Goal: Find specific page/section: Find specific page/section

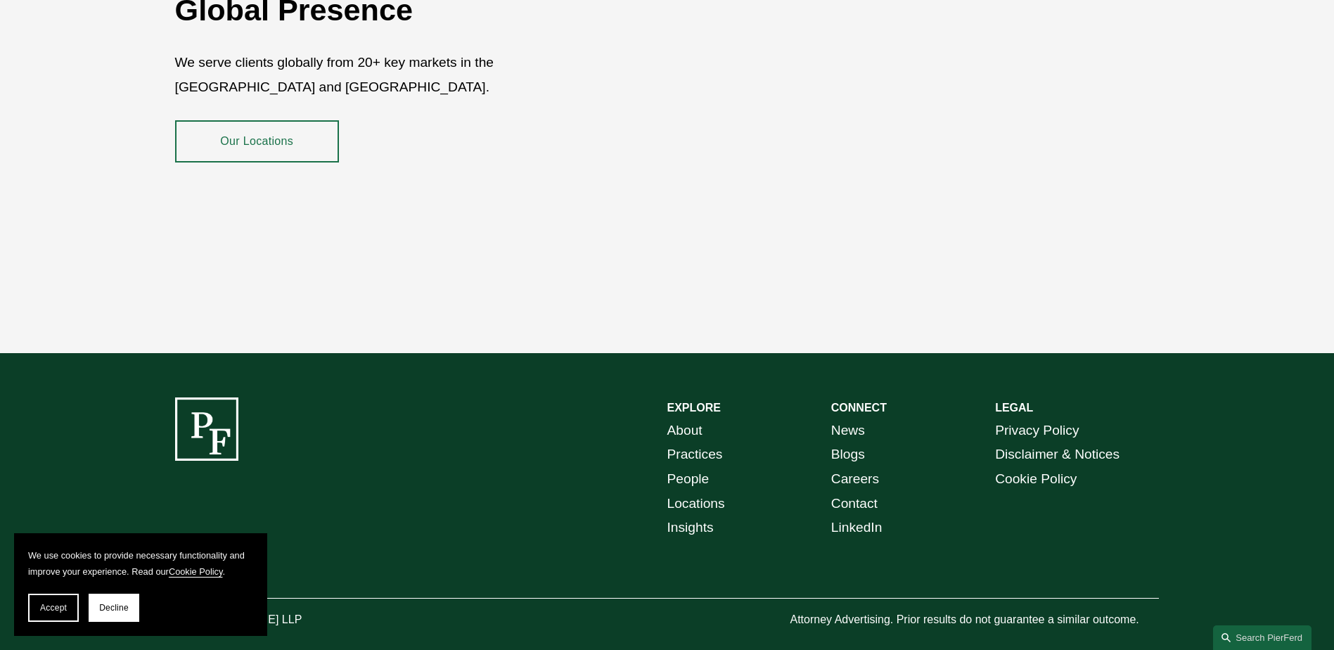
scroll to position [2572, 0]
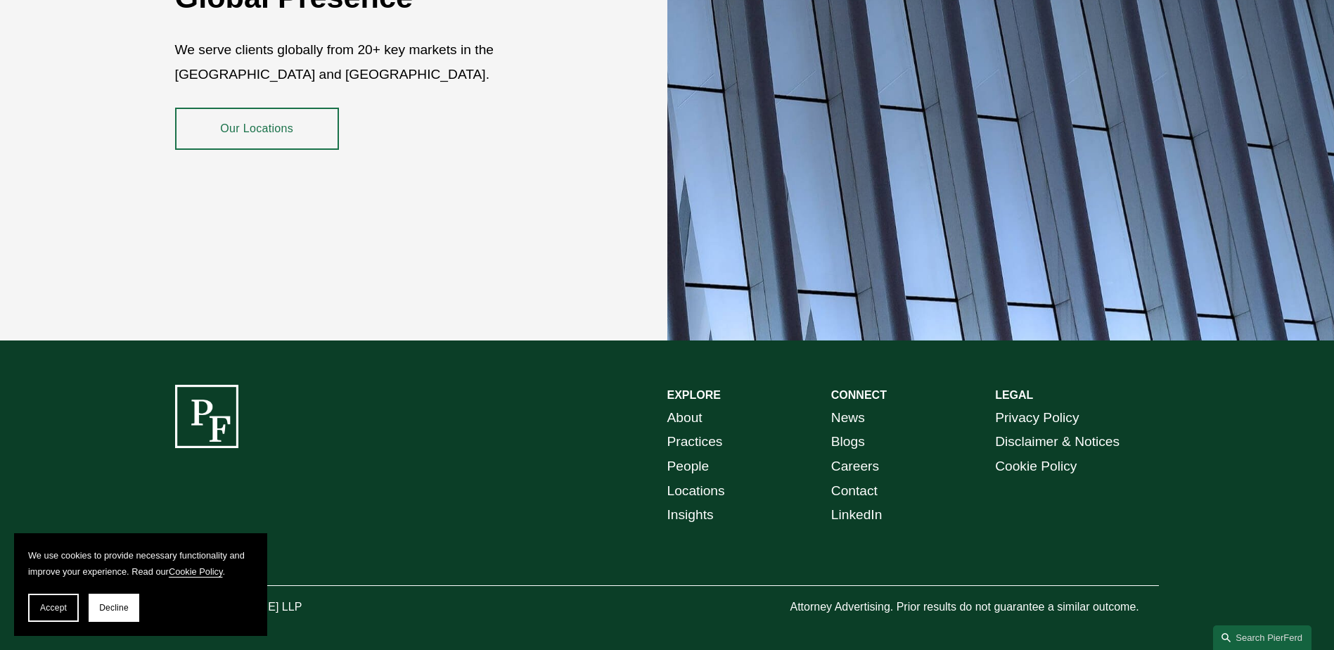
click at [682, 454] on link "People" at bounding box center [688, 466] width 42 height 25
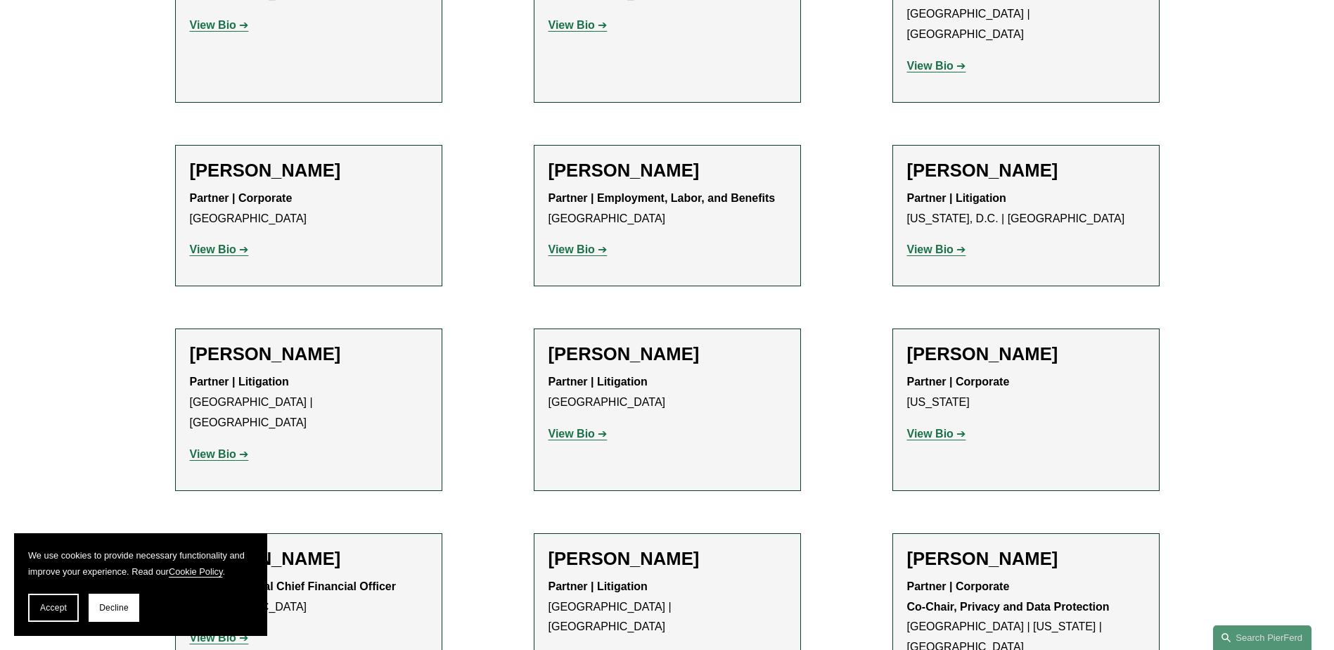
scroll to position [10760, 0]
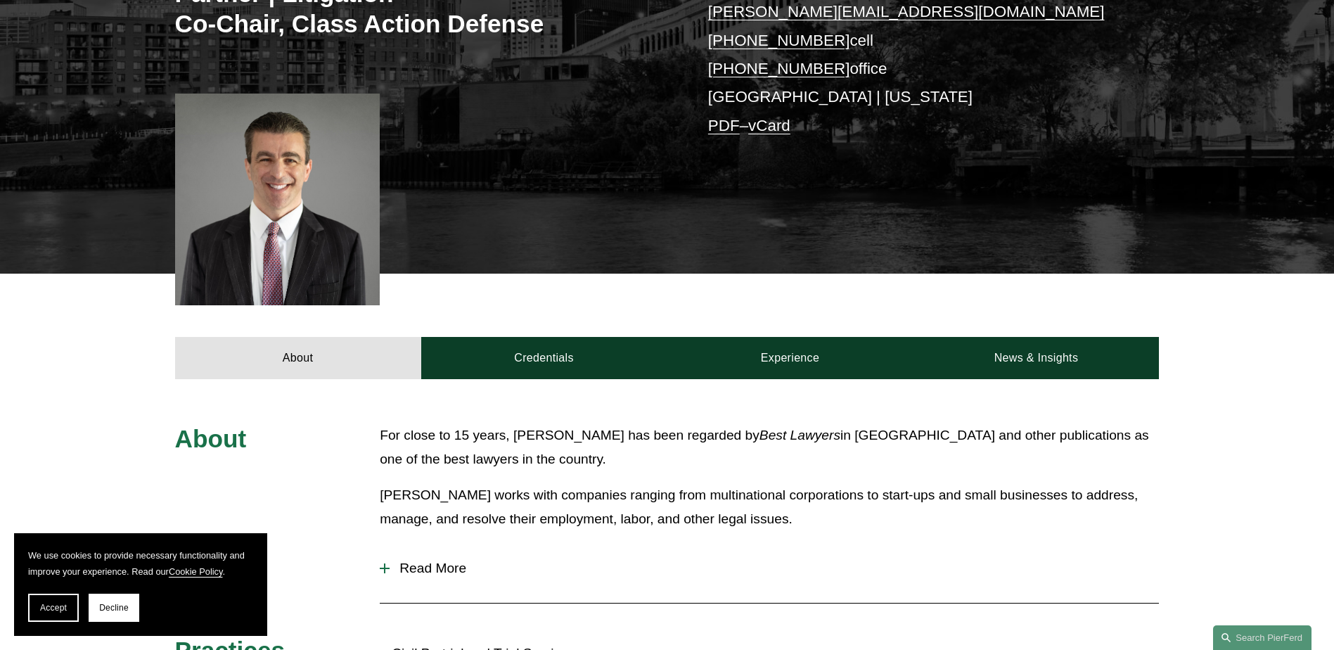
scroll to position [312, 0]
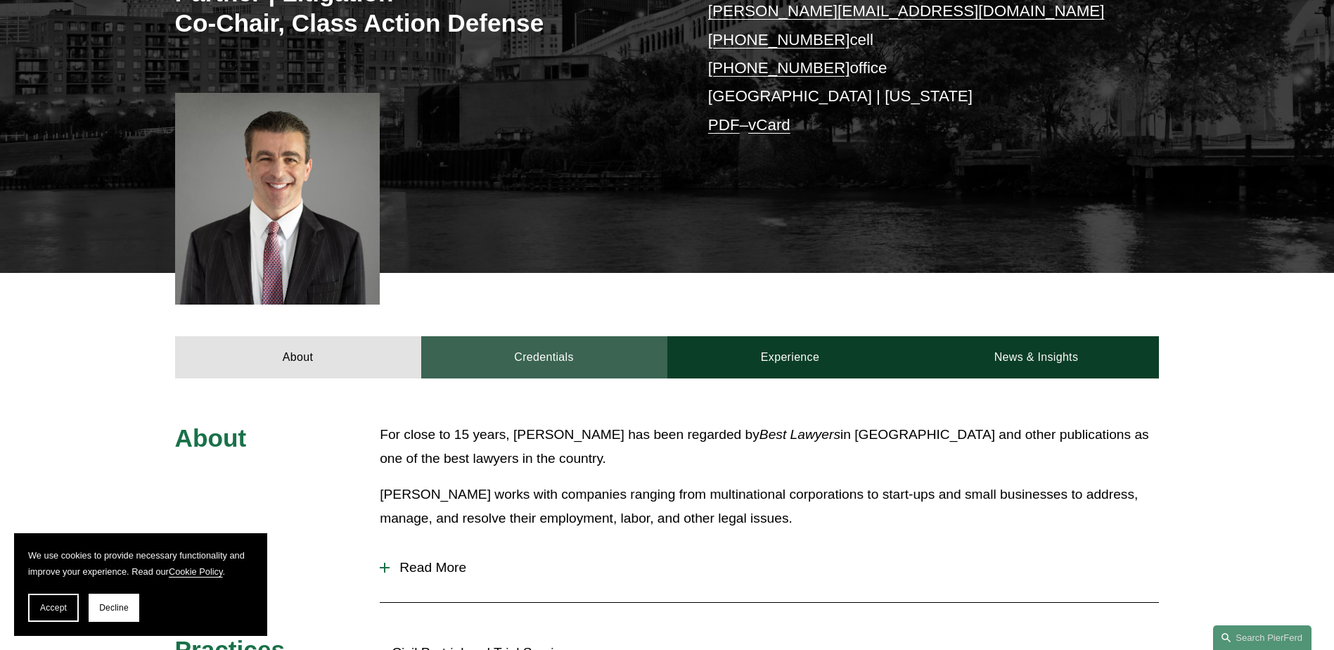
click at [531, 359] on link "Credentials" at bounding box center [544, 357] width 246 height 42
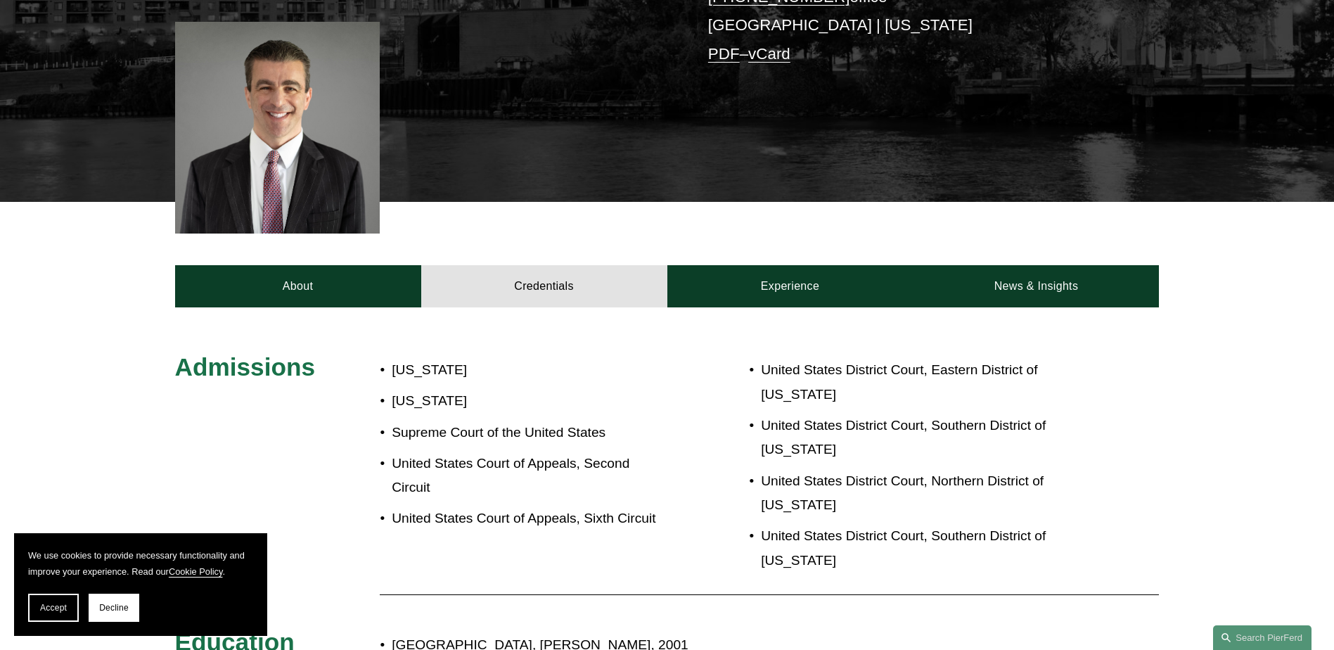
scroll to position [383, 0]
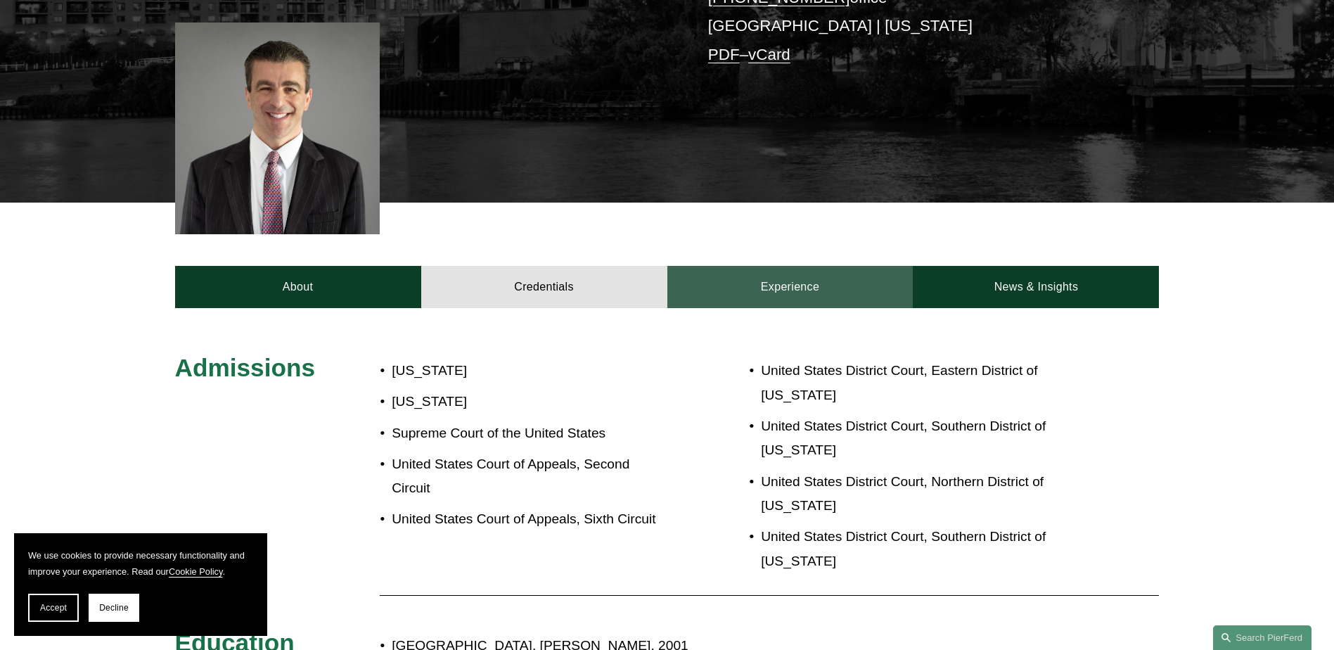
click at [783, 288] on link "Experience" at bounding box center [790, 287] width 246 height 42
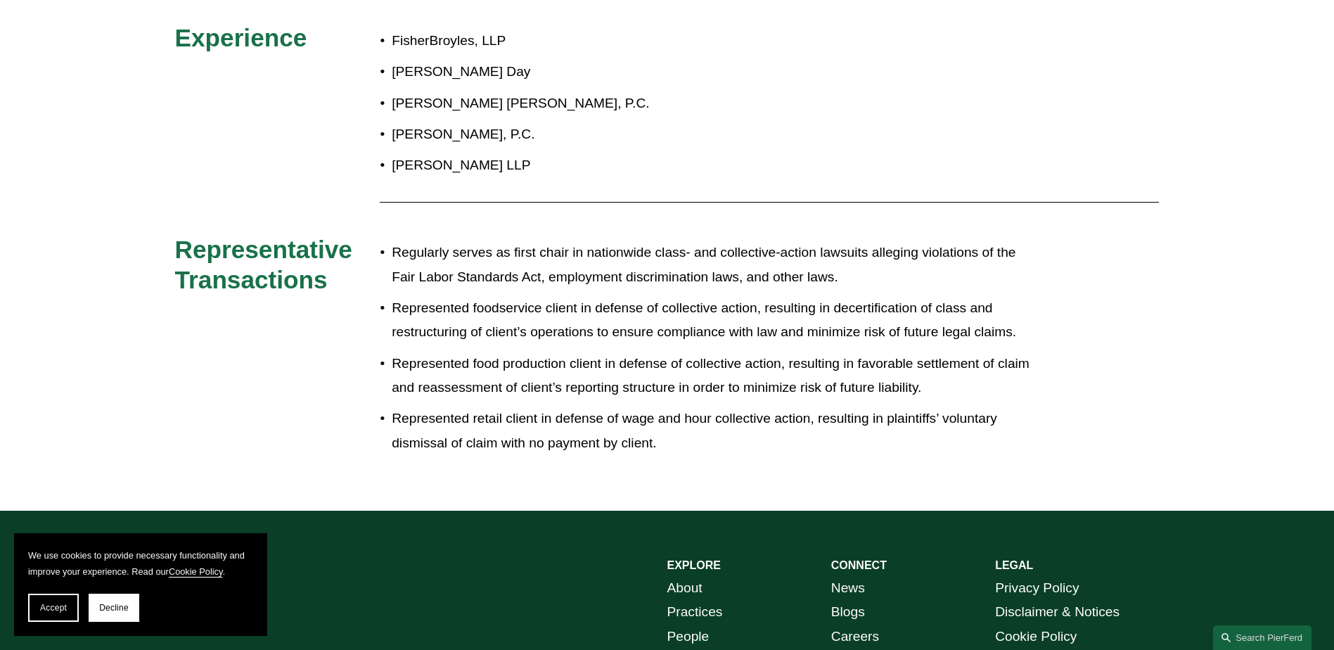
scroll to position [544, 0]
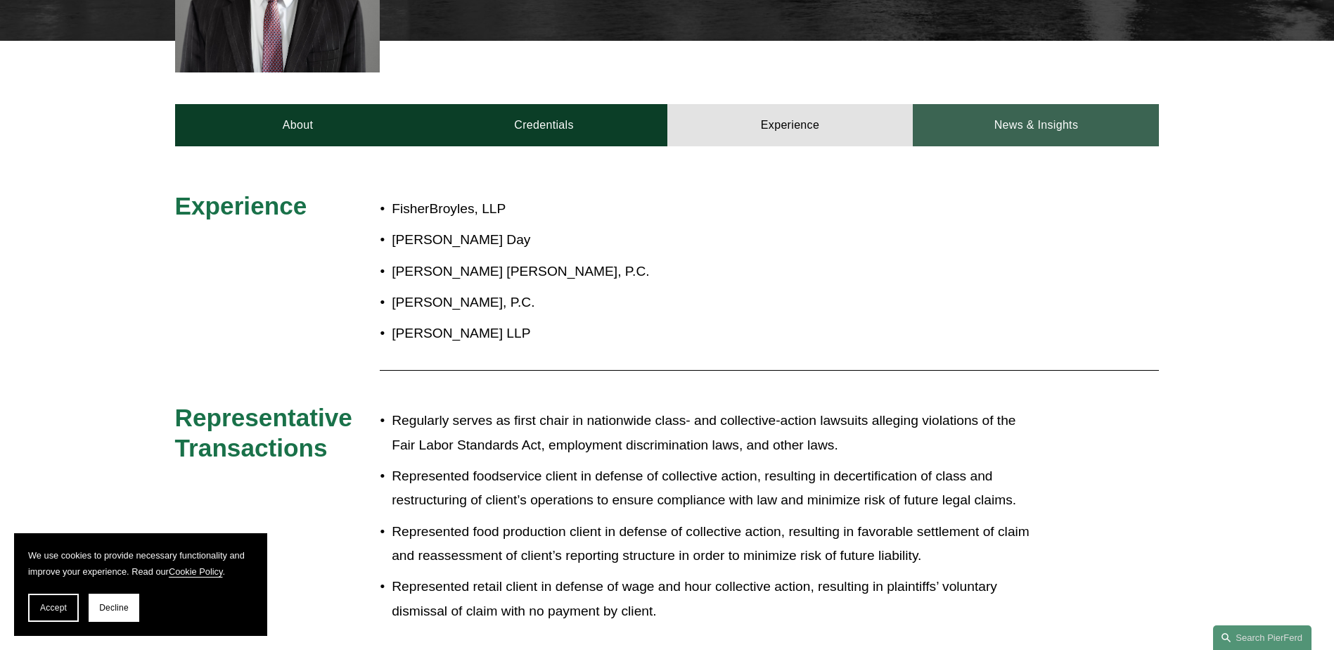
click at [1058, 132] on link "News & Insights" at bounding box center [1036, 125] width 246 height 42
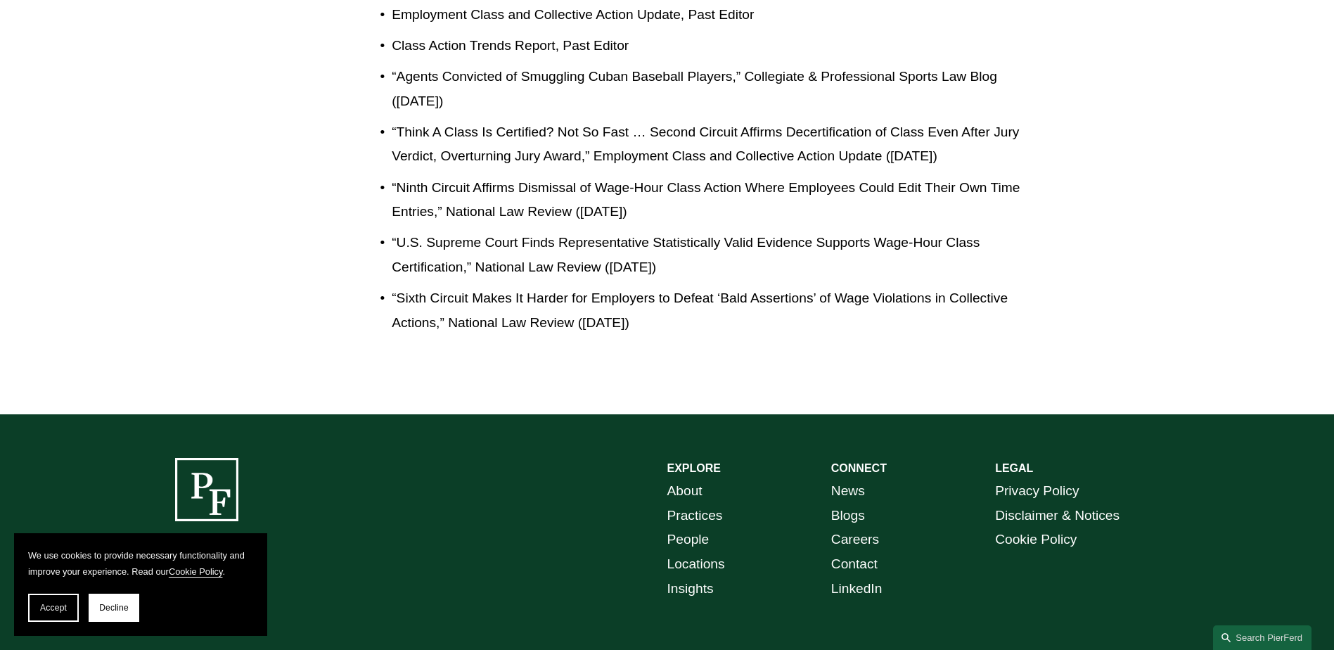
scroll to position [3668, 0]
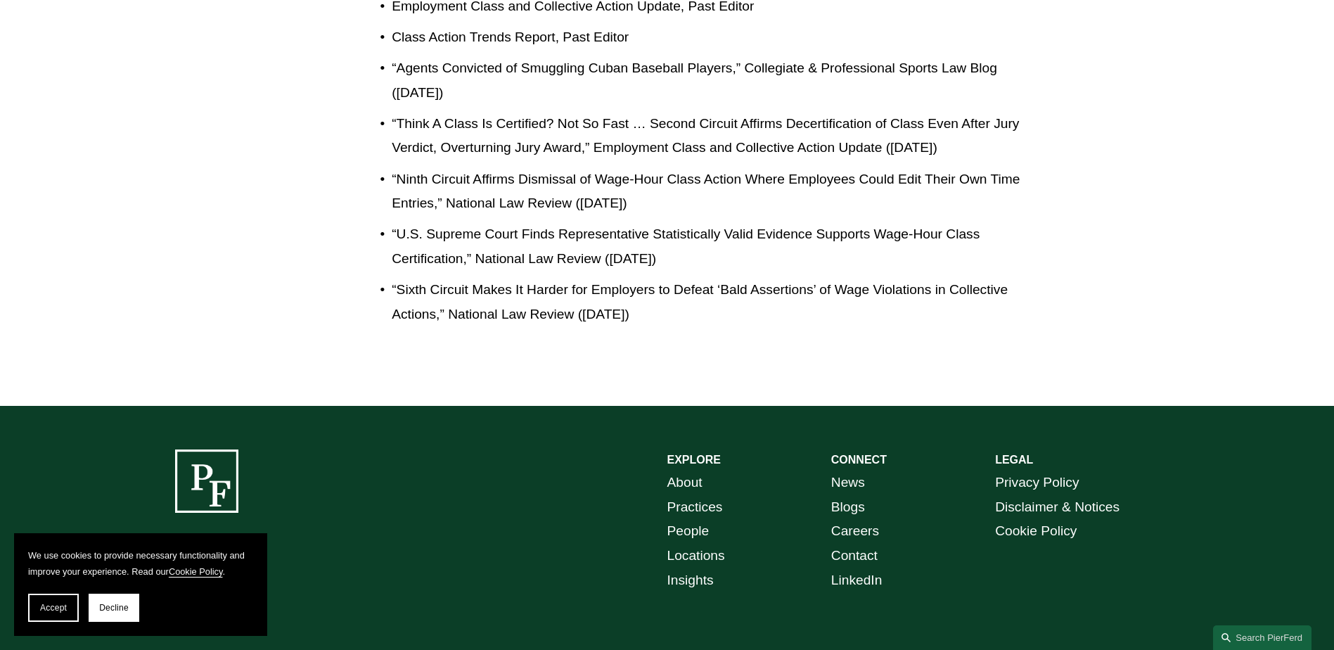
click at [692, 544] on link "Locations" at bounding box center [696, 556] width 58 height 25
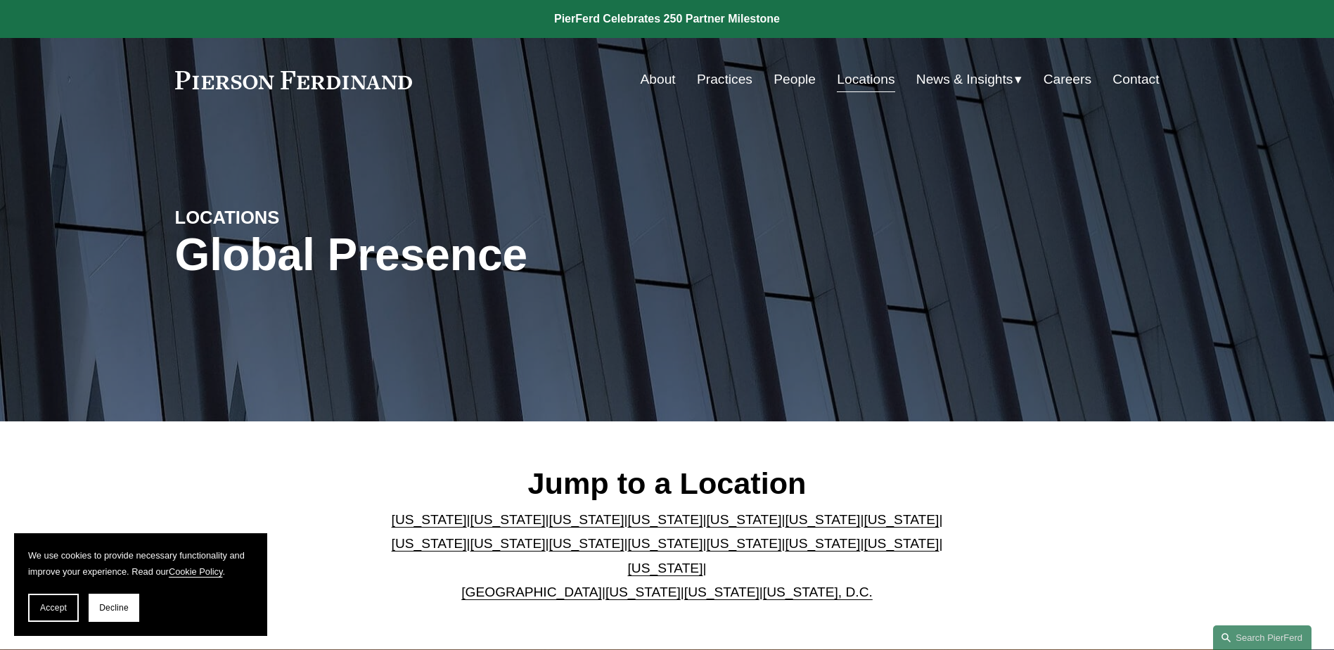
click at [785, 551] on link "[US_STATE]" at bounding box center [822, 543] width 75 height 15
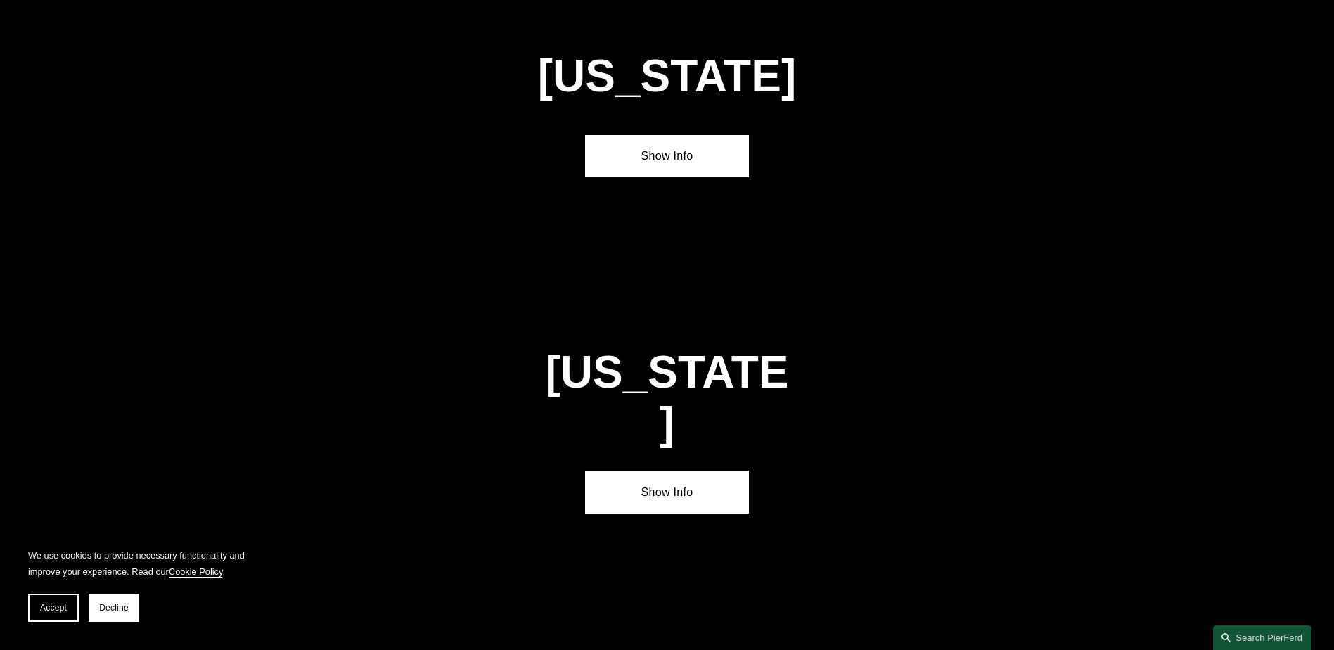
scroll to position [4193, 0]
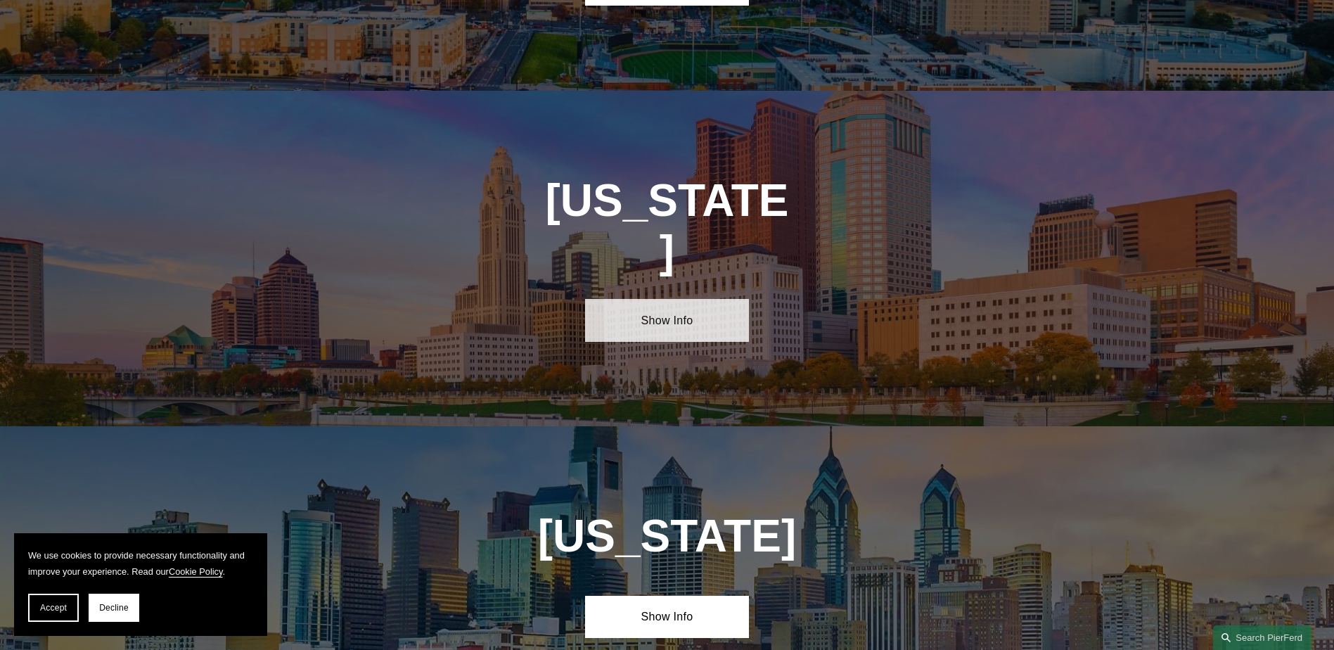
click at [669, 299] on link "Show Info" at bounding box center [667, 320] width 164 height 42
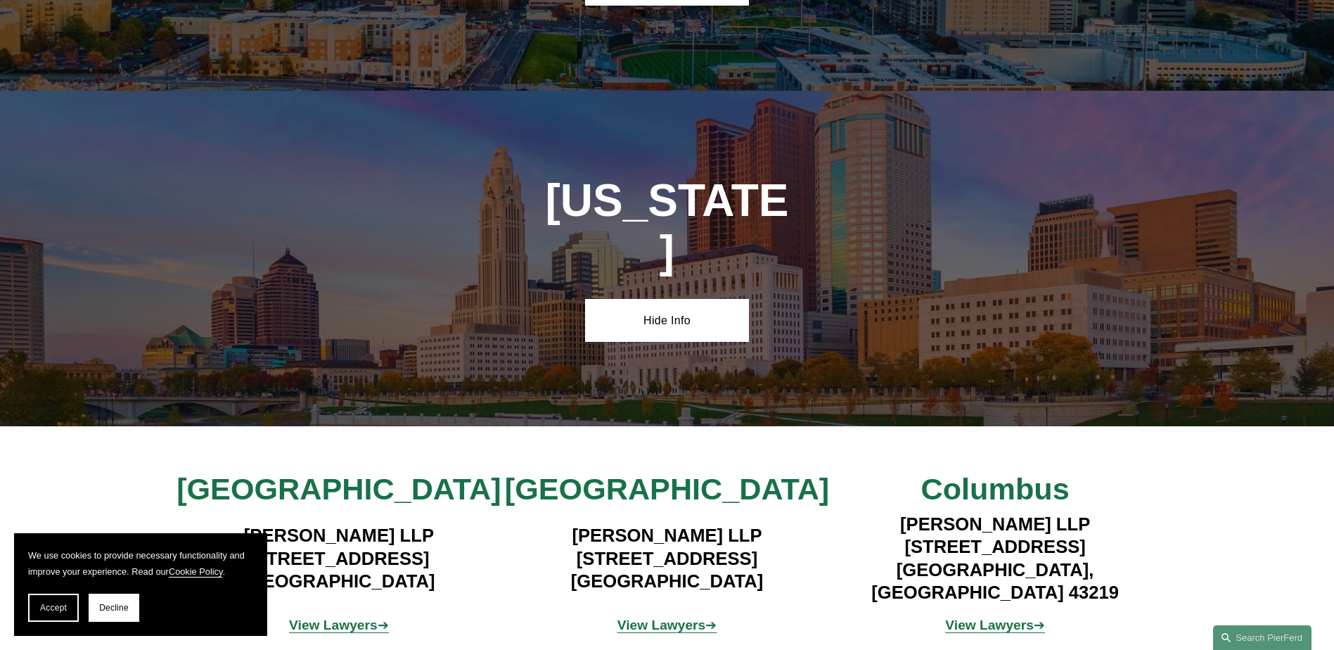
click at [660, 617] on strong "View Lawyers" at bounding box center [661, 624] width 89 height 15
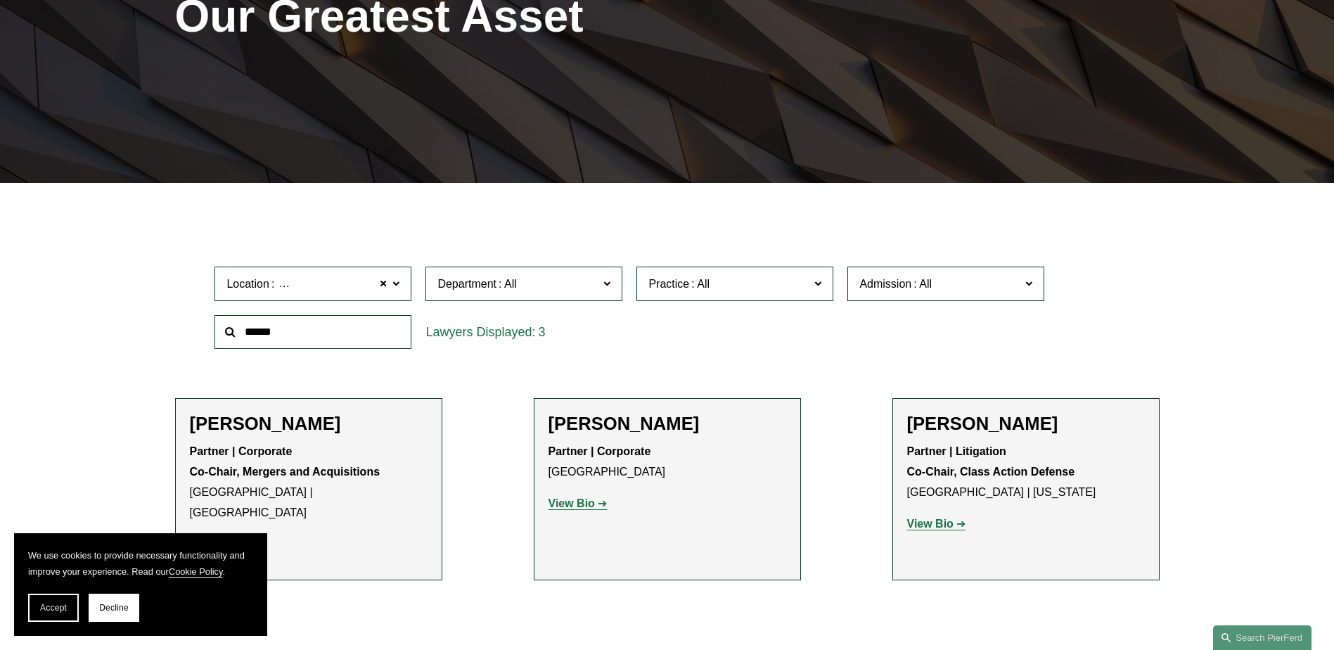
scroll to position [202, 0]
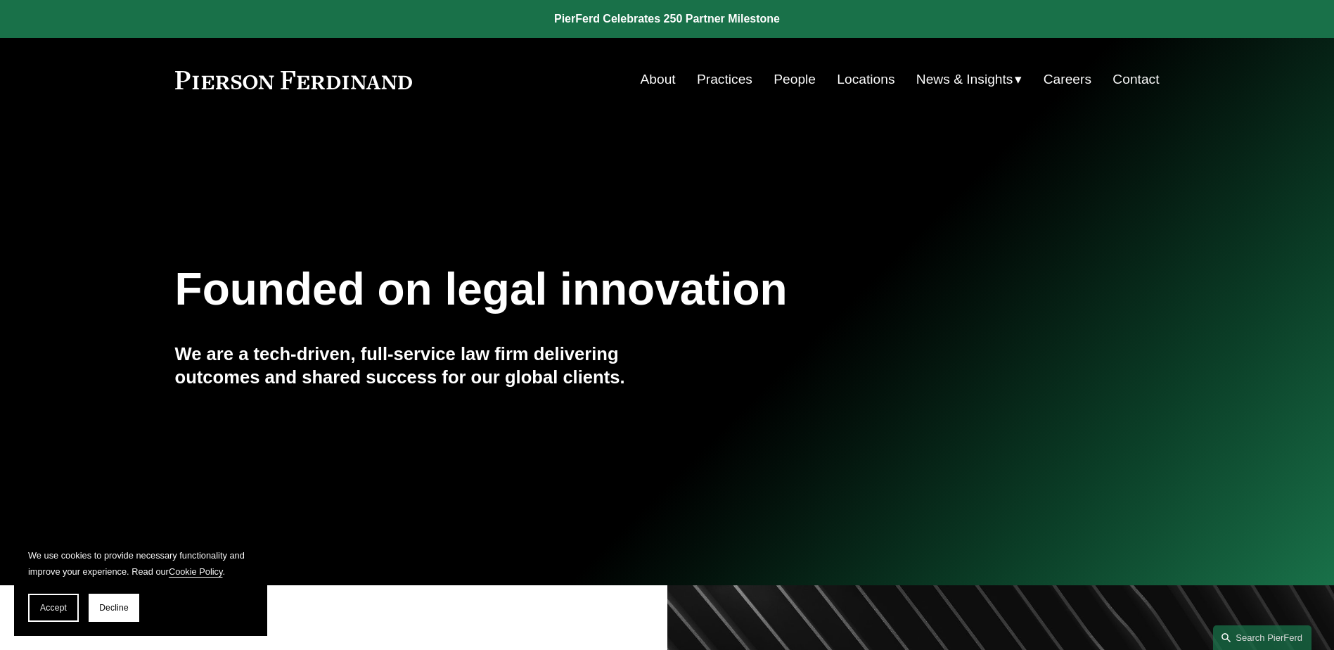
click at [841, 83] on link "Locations" at bounding box center [866, 79] width 58 height 27
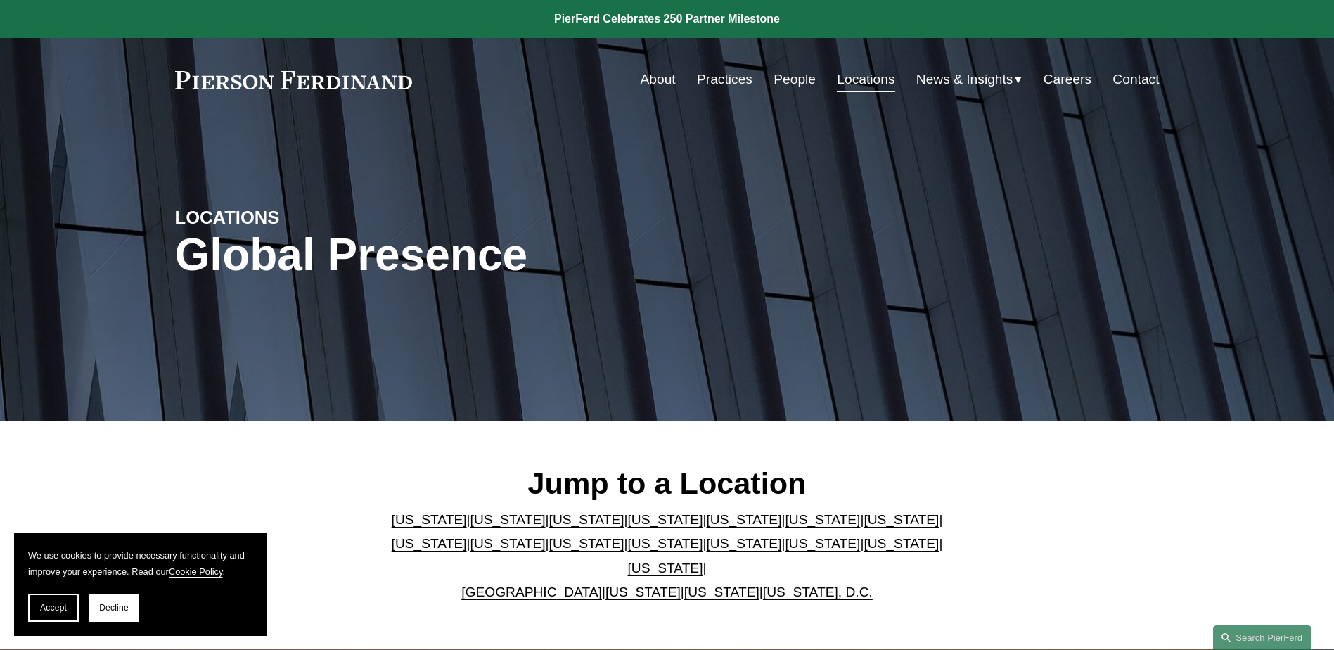
click at [785, 547] on link "[US_STATE]" at bounding box center [822, 543] width 75 height 15
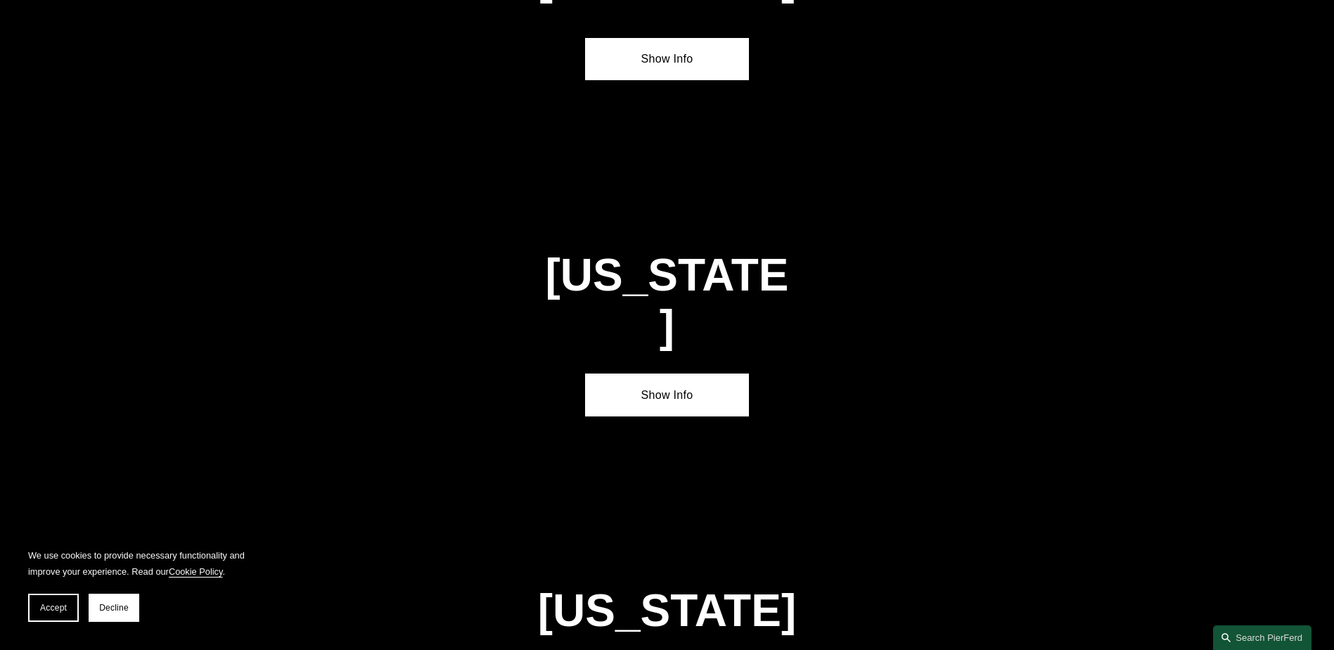
scroll to position [4193, 0]
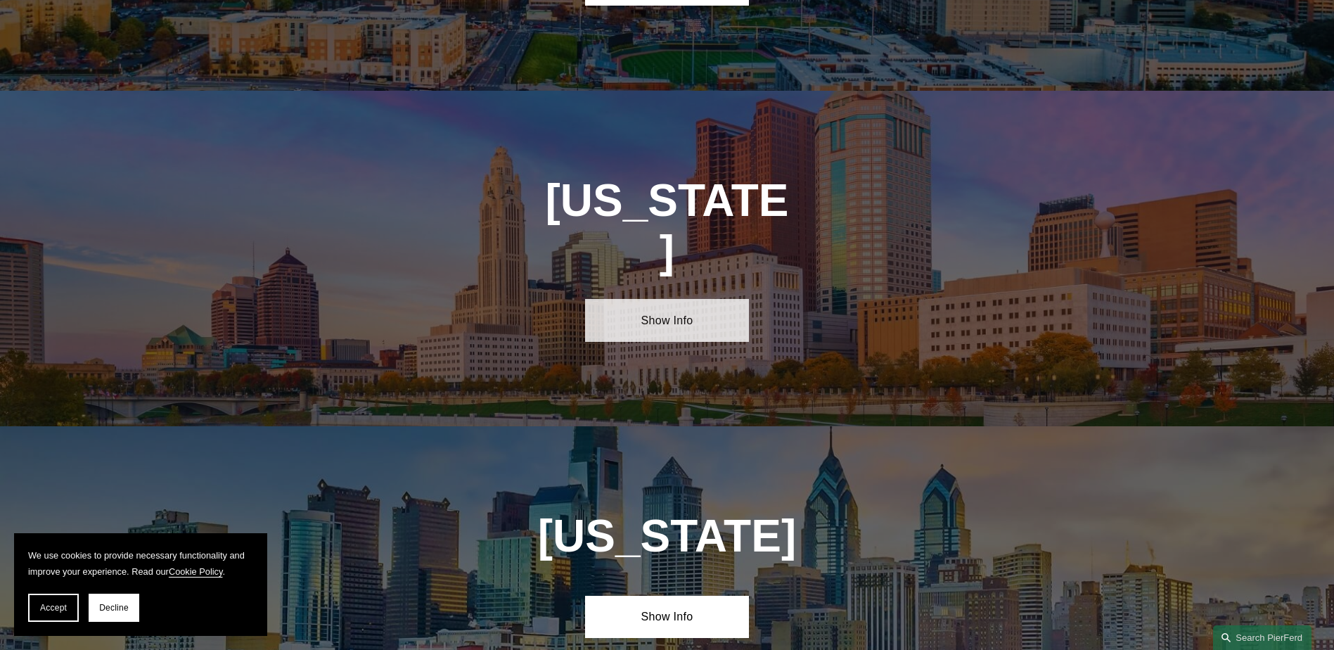
click at [684, 299] on link "Show Info" at bounding box center [667, 320] width 164 height 42
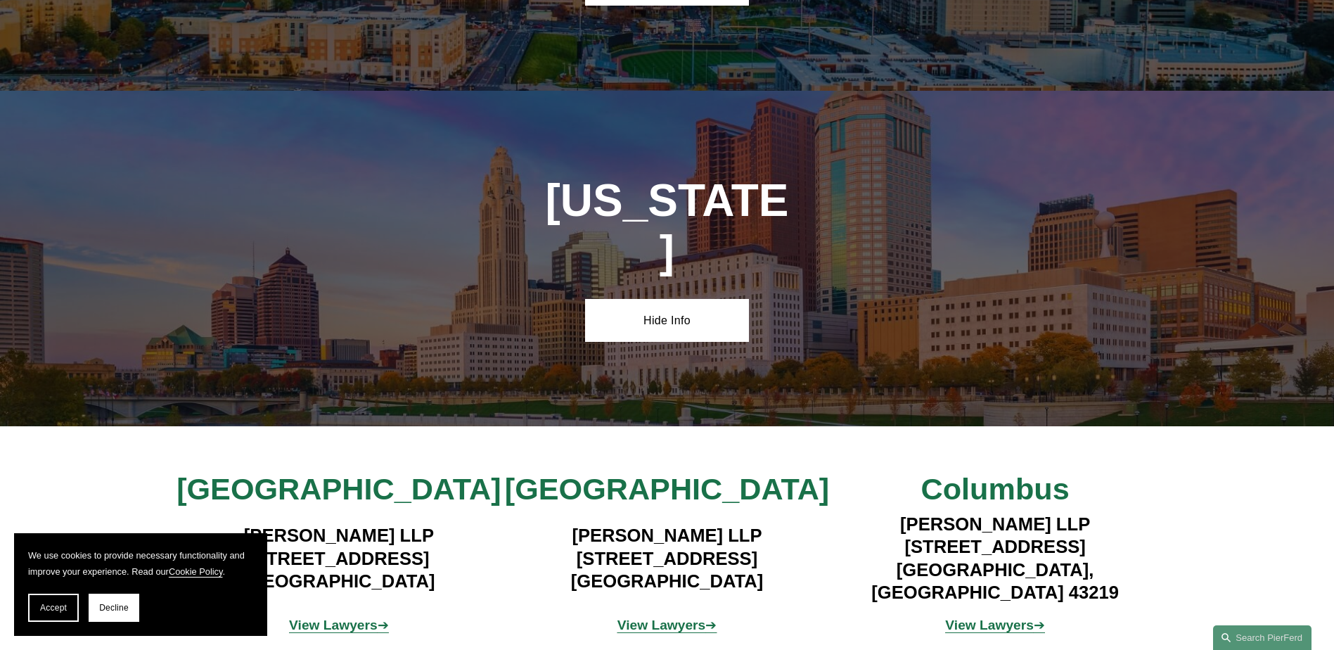
click at [661, 617] on strong "View Lawyers" at bounding box center [661, 624] width 89 height 15
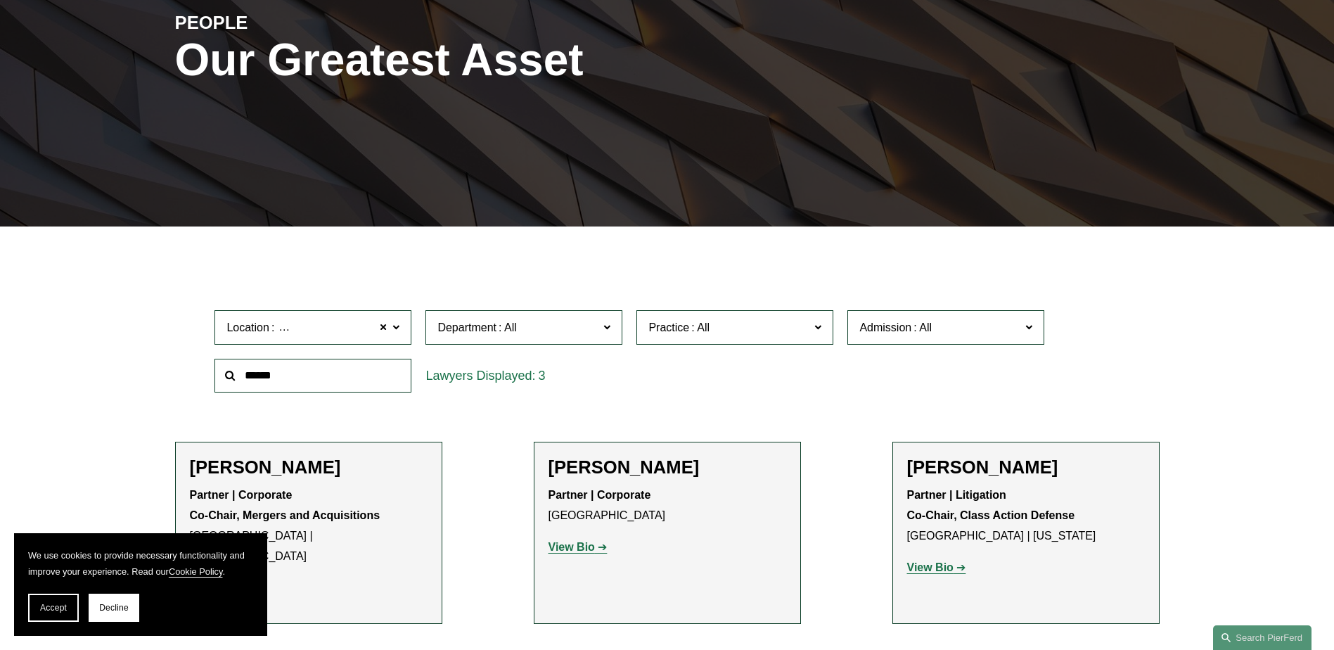
scroll to position [211, 0]
